Goal: Information Seeking & Learning: Learn about a topic

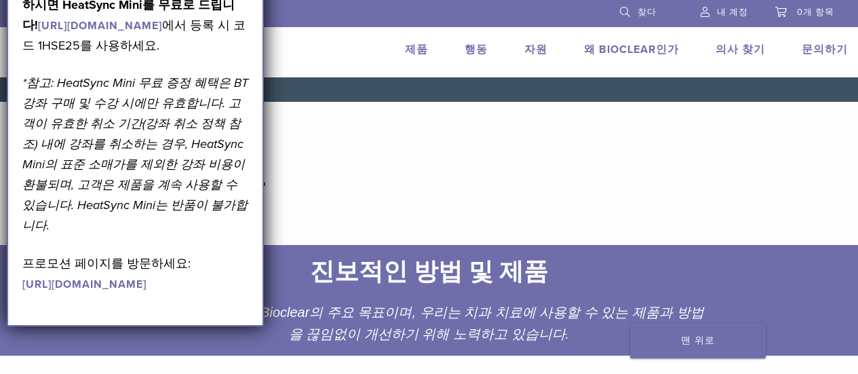
scroll to position [68, 0]
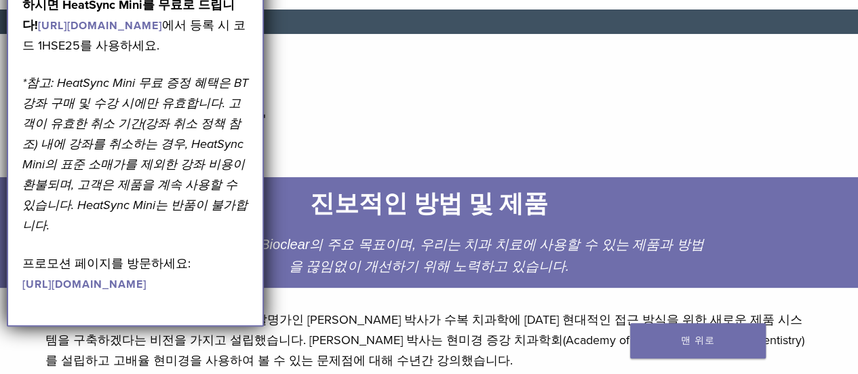
click at [307, 145] on header "왜 Bioclear인가" at bounding box center [430, 118] width 790 height 98
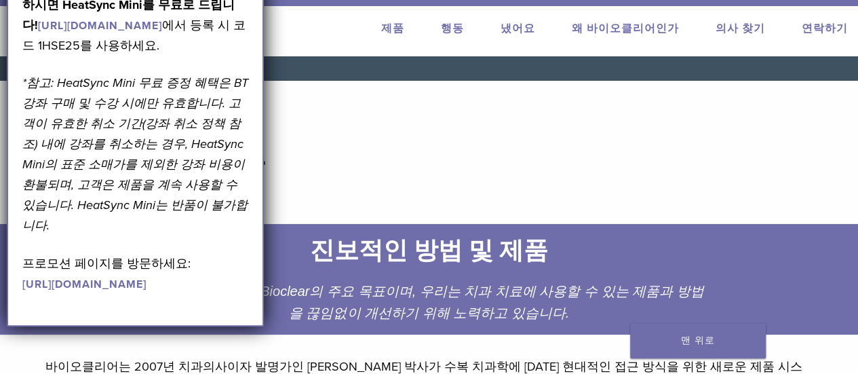
scroll to position [0, 0]
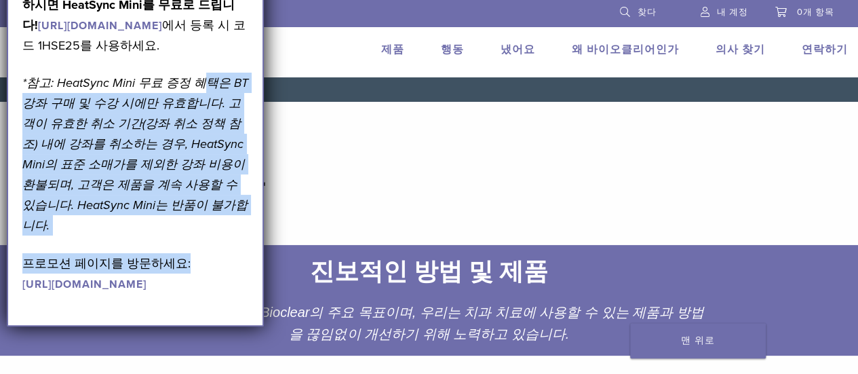
drag, startPoint x: 201, startPoint y: 107, endPoint x: 201, endPoint y: 271, distance: 164.2
click at [201, 271] on div "9월 프로모션! [DATE]부터 [DATE]까지 유효합니다. 2026년 블랙 트라이앵글(BT) 코스에 등록하시면 HeatSync Mini를 무…" at bounding box center [135, 104] width 227 height 377
click at [225, 235] on p "*참고: HeatSync Mini 무료 증정 혜택은 BT 강좌 구매 및 수강 시에만 유효합니다. 고객이 유효한 취소 기간(강좌 취소 정책 참조…" at bounding box center [135, 154] width 227 height 163
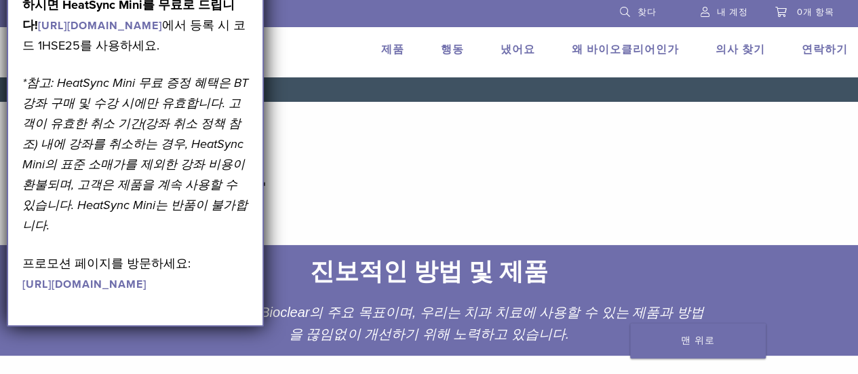
click at [204, 285] on p "프로모션 페이지를 방문하세요: [URL][DOMAIN_NAME]" at bounding box center [135, 273] width 227 height 41
click at [546, 159] on header "왜 Bioclear인가" at bounding box center [430, 185] width 790 height 98
click at [442, 186] on h1 "왜 Bioclear인가" at bounding box center [429, 185] width 768 height 33
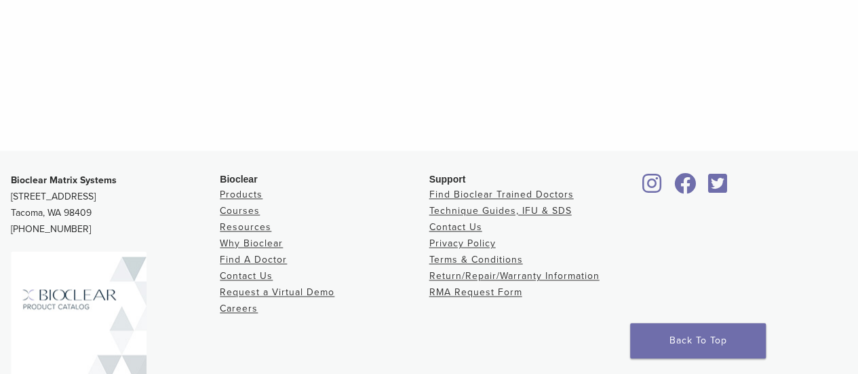
scroll to position [962, 0]
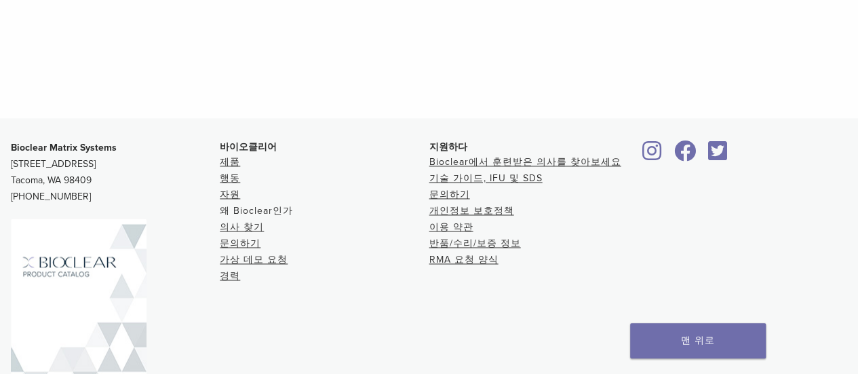
click at [263, 211] on font "왜 Bioclear인가" at bounding box center [256, 211] width 73 height 12
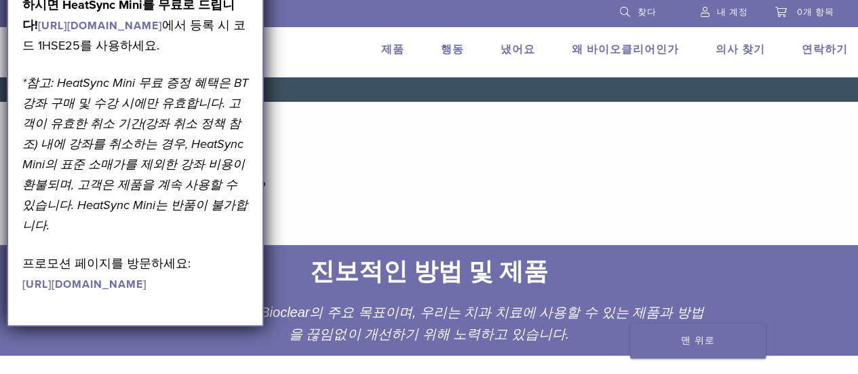
click at [133, 5] on font "2026년 블랙 트라이앵글(BT) 코스에 등록하시면 HeatSync Mini를 무료로 드립니다!" at bounding box center [134, 5] width 224 height 56
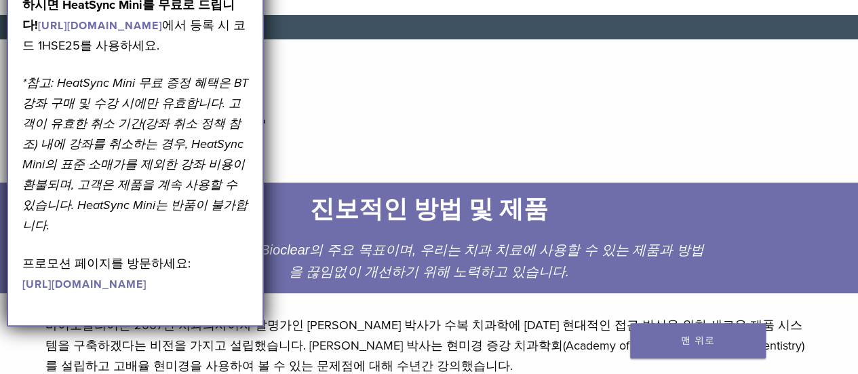
scroll to position [204, 0]
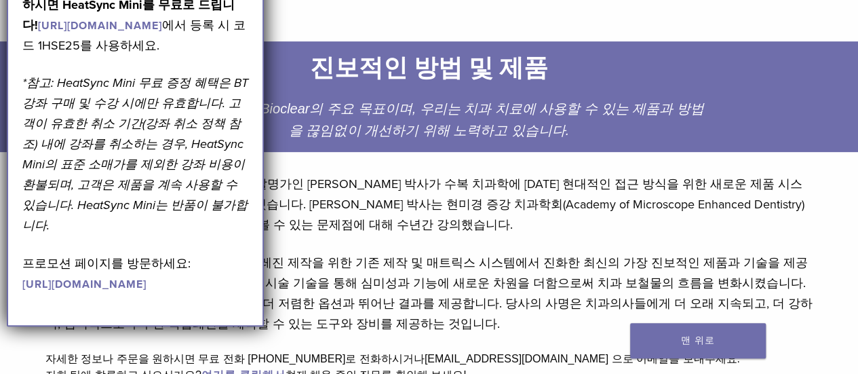
click at [96, 291] on font "https://pages.bioclearmatrix.com/Bioclear-Product-Promotion-Page" at bounding box center [84, 285] width 124 height 14
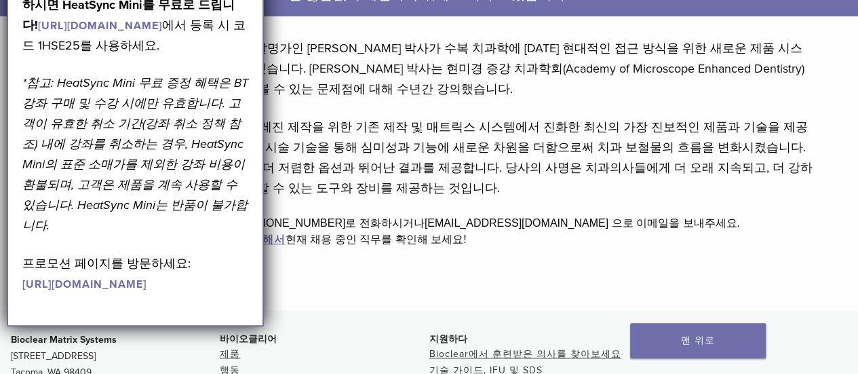
scroll to position [198, 0]
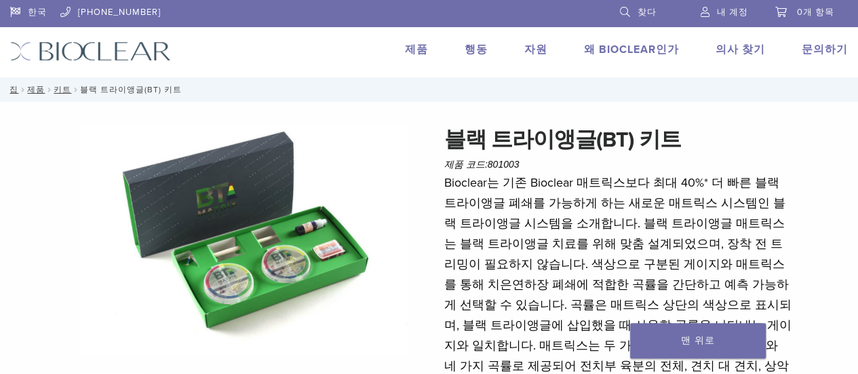
click at [428, 50] on font "제품" at bounding box center [416, 50] width 23 height 14
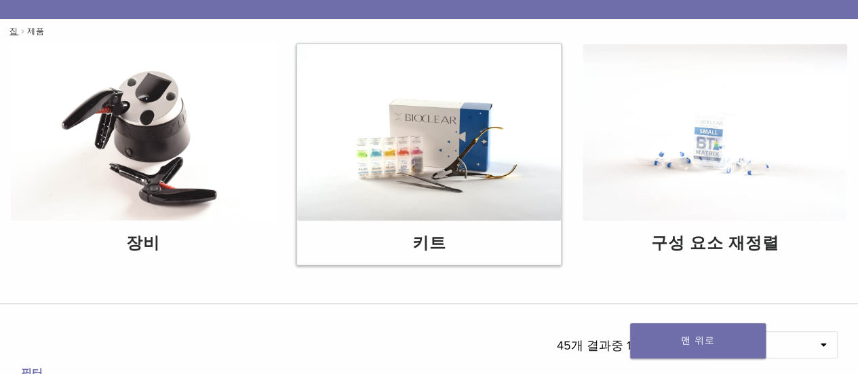
scroll to position [136, 0]
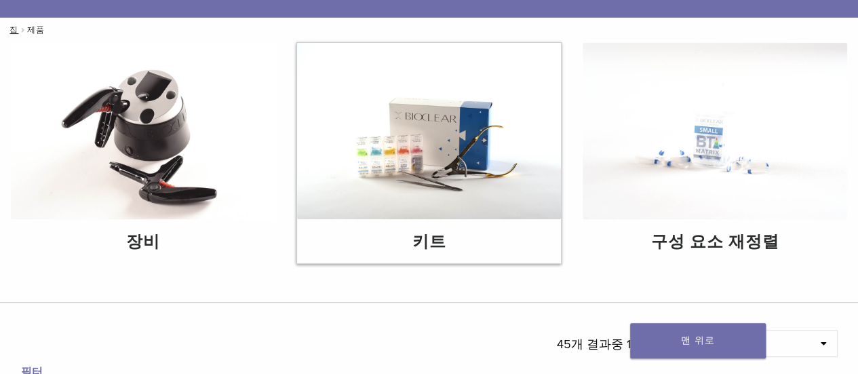
click at [427, 153] on img at bounding box center [429, 131] width 265 height 176
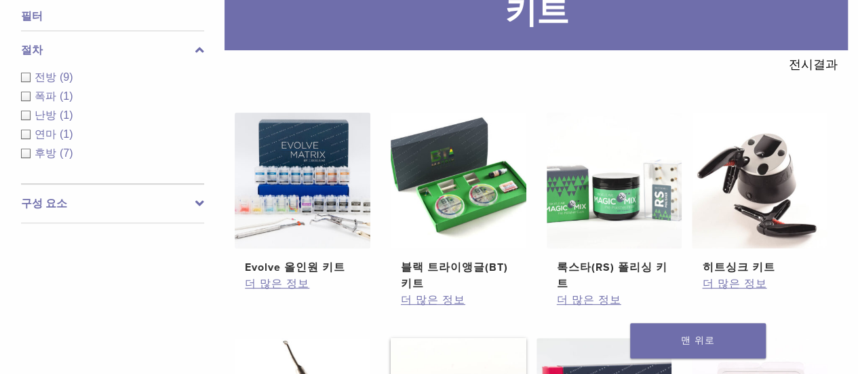
scroll to position [204, 0]
click at [296, 208] on img at bounding box center [303, 181] width 136 height 136
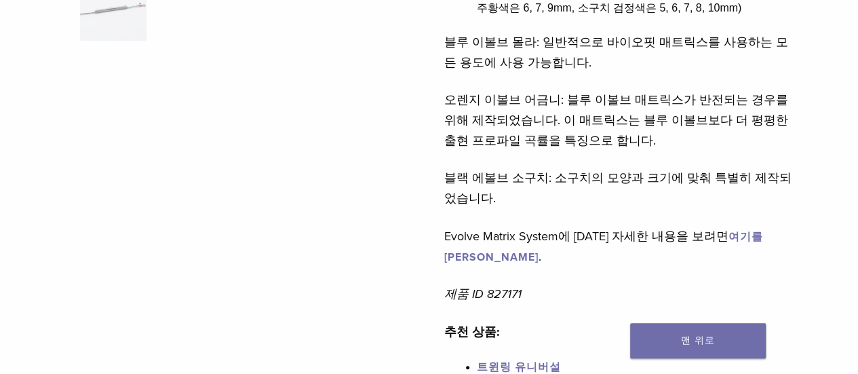
scroll to position [543, 0]
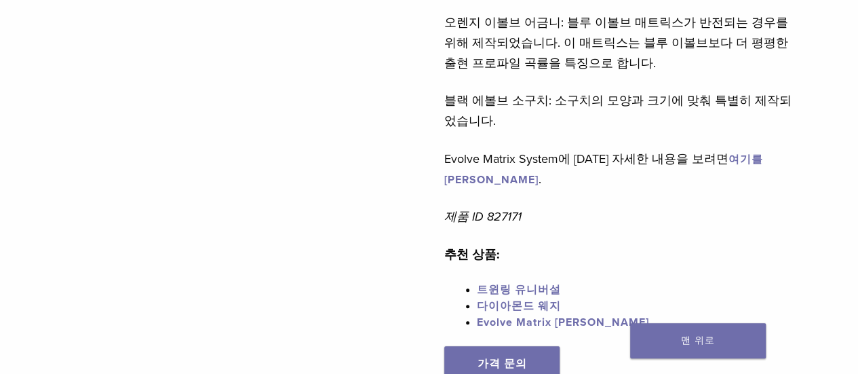
click at [520, 283] on font "트윈링 유니버설" at bounding box center [519, 290] width 84 height 14
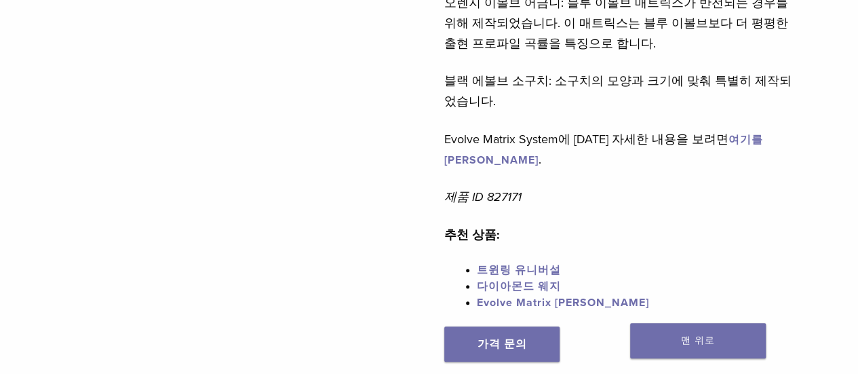
scroll to position [679, 0]
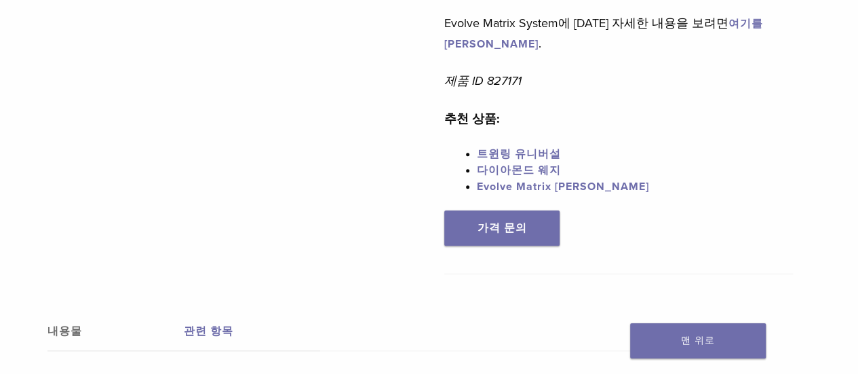
click at [524, 164] on font "다이아몬드 웨지" at bounding box center [519, 171] width 84 height 14
click at [515, 180] on font "Evolve Matrix 리필" at bounding box center [563, 187] width 172 height 14
click at [516, 180] on font "Evolve Matrix 리필" at bounding box center [563, 187] width 172 height 14
click at [502, 180] on font "Evolve Matrix 리필" at bounding box center [563, 187] width 172 height 14
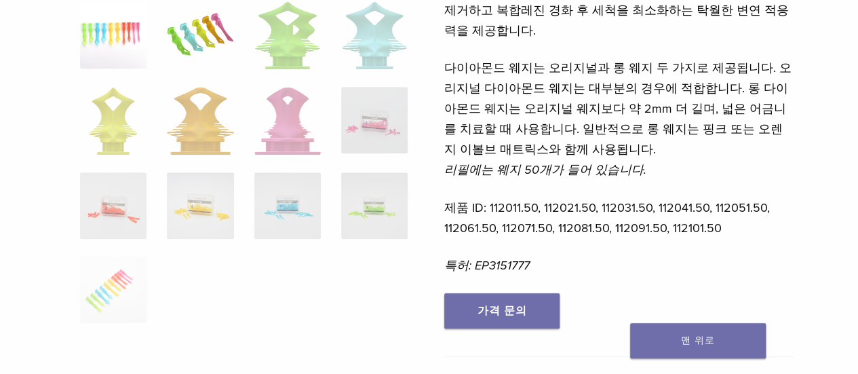
scroll to position [204, 0]
